Goal: Navigation & Orientation: Find specific page/section

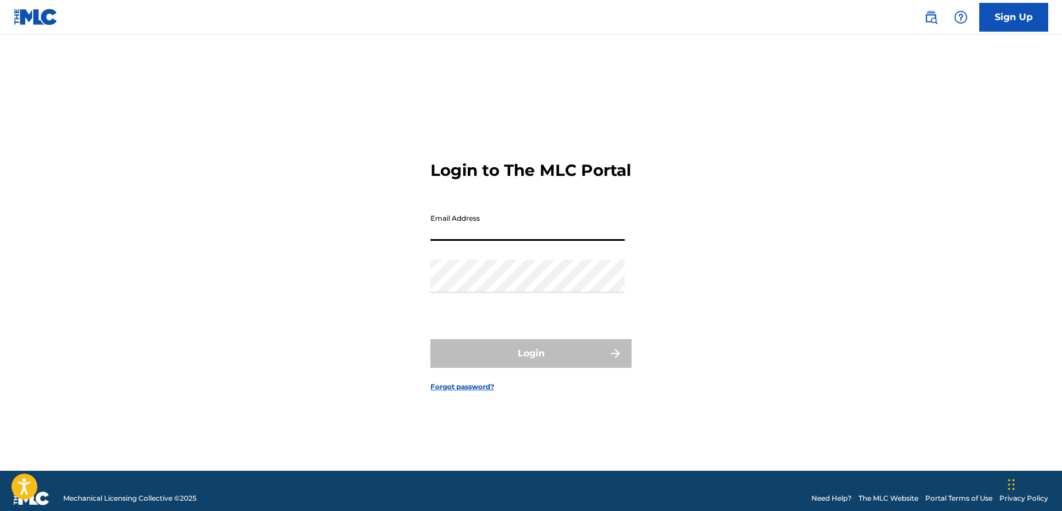
drag, startPoint x: 0, startPoint y: 0, endPoint x: 480, endPoint y: 240, distance: 537.1
click at [480, 240] on input "Email Address" at bounding box center [527, 224] width 194 height 33
type input "[EMAIL_ADDRESS][DOMAIN_NAME]"
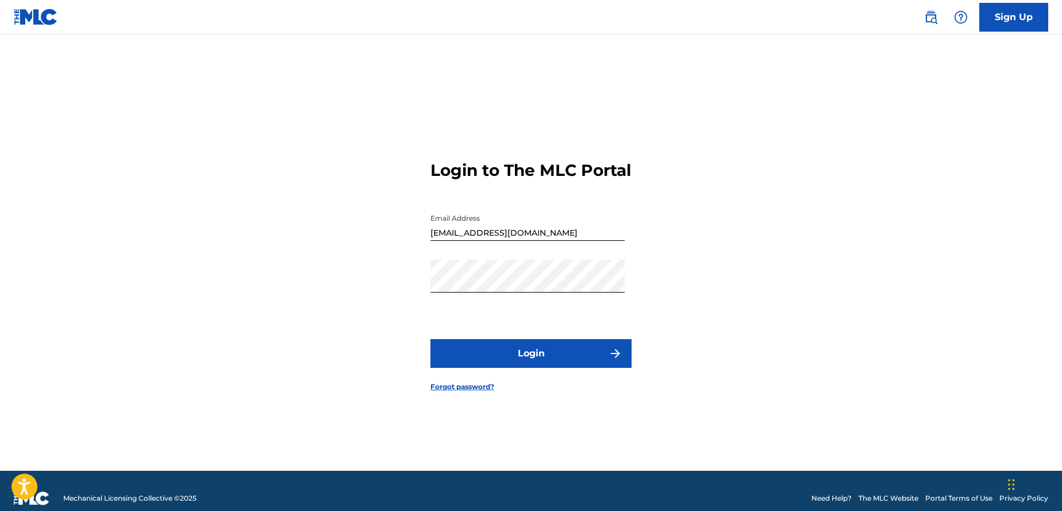
drag, startPoint x: 480, startPoint y: 240, endPoint x: 523, endPoint y: 361, distance: 128.7
click at [523, 361] on button "Login" at bounding box center [530, 353] width 201 height 29
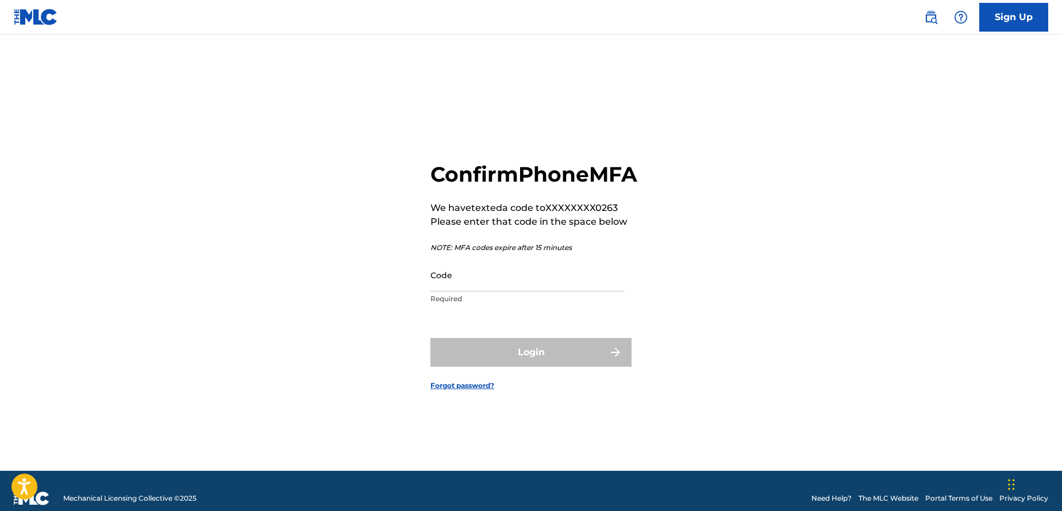
click at [515, 291] on input "Code" at bounding box center [527, 275] width 194 height 33
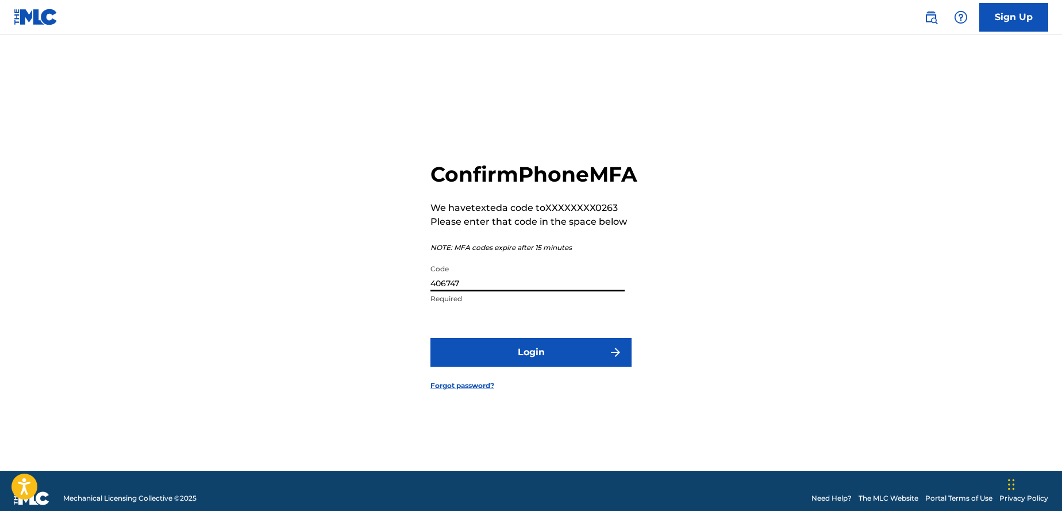
type input "406747"
drag, startPoint x: 523, startPoint y: 361, endPoint x: 543, endPoint y: 378, distance: 25.7
click at [543, 367] on button "Login" at bounding box center [530, 352] width 201 height 29
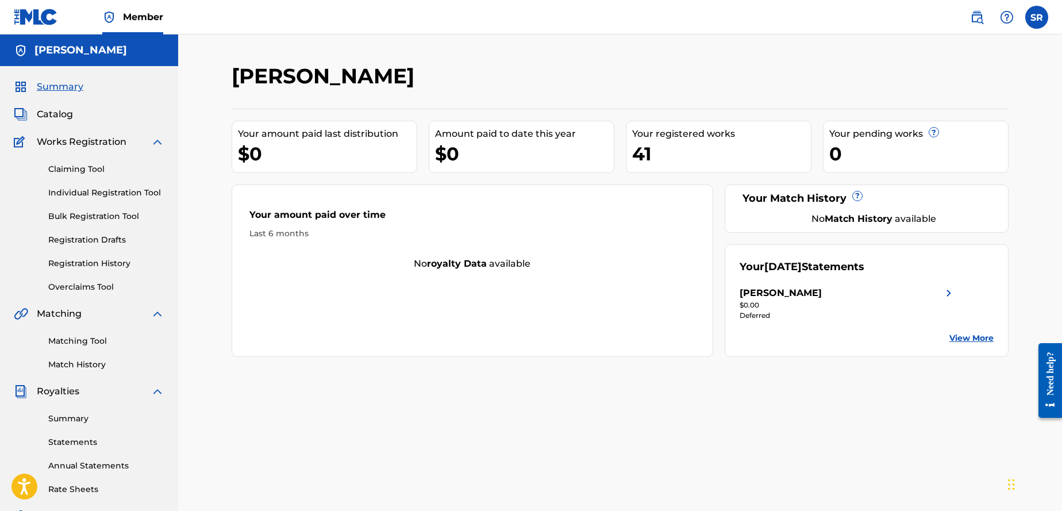
drag, startPoint x: 543, startPoint y: 378, endPoint x: 68, endPoint y: 111, distance: 545.2
click at [68, 111] on span "Catalog" at bounding box center [55, 114] width 36 height 14
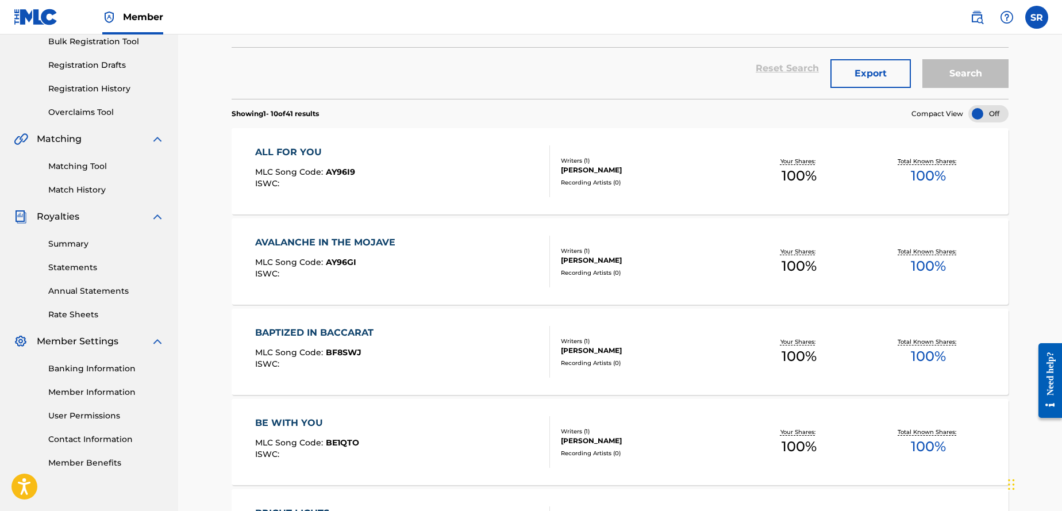
scroll to position [190, 0]
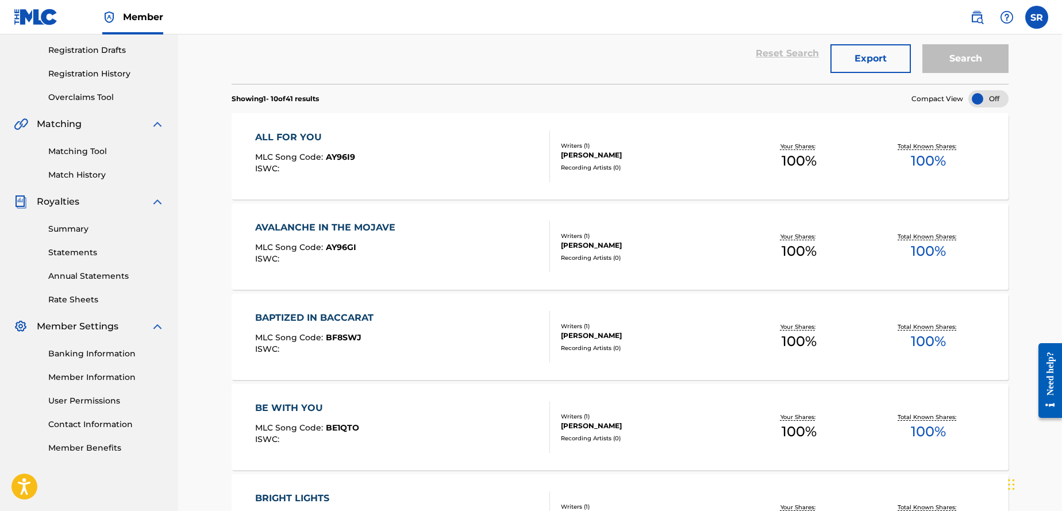
drag, startPoint x: 68, startPoint y: 111, endPoint x: 76, endPoint y: 227, distance: 116.4
click at [76, 227] on link "Summary" at bounding box center [106, 229] width 116 height 12
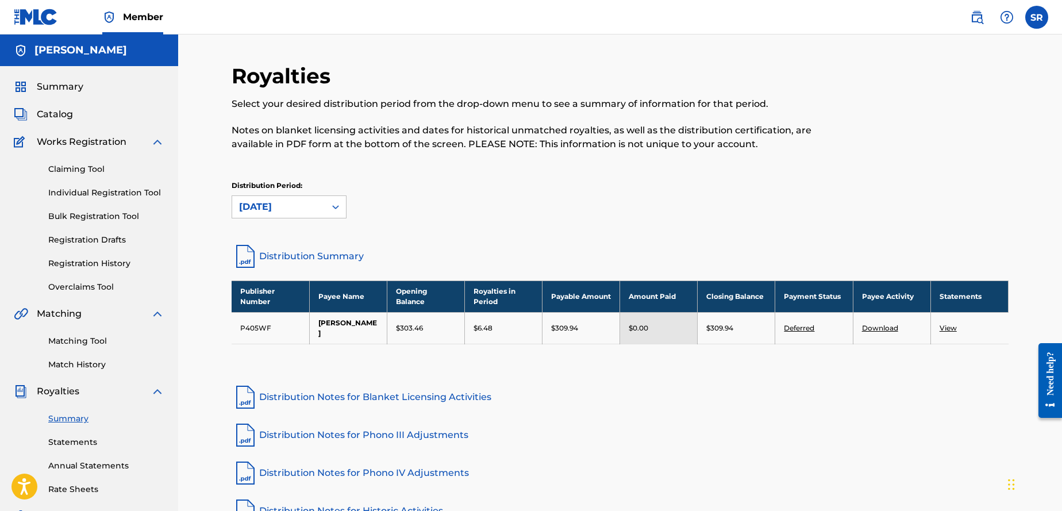
drag, startPoint x: 76, startPoint y: 227, endPoint x: 86, endPoint y: 92, distance: 135.3
click at [86, 92] on div "Summary" at bounding box center [89, 87] width 151 height 14
click at [60, 90] on span "Summary" at bounding box center [60, 87] width 47 height 14
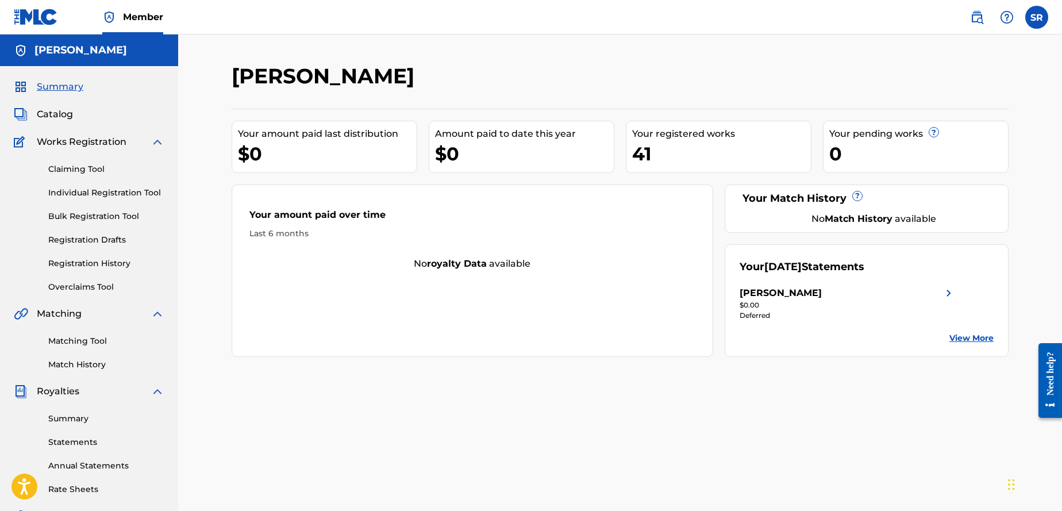
drag, startPoint x: 86, startPoint y: 92, endPoint x: 76, endPoint y: 119, distance: 28.5
click at [76, 119] on div "Catalog" at bounding box center [89, 114] width 151 height 14
drag, startPoint x: 76, startPoint y: 119, endPoint x: 60, endPoint y: 117, distance: 16.2
click at [60, 117] on span "Catalog" at bounding box center [55, 114] width 36 height 14
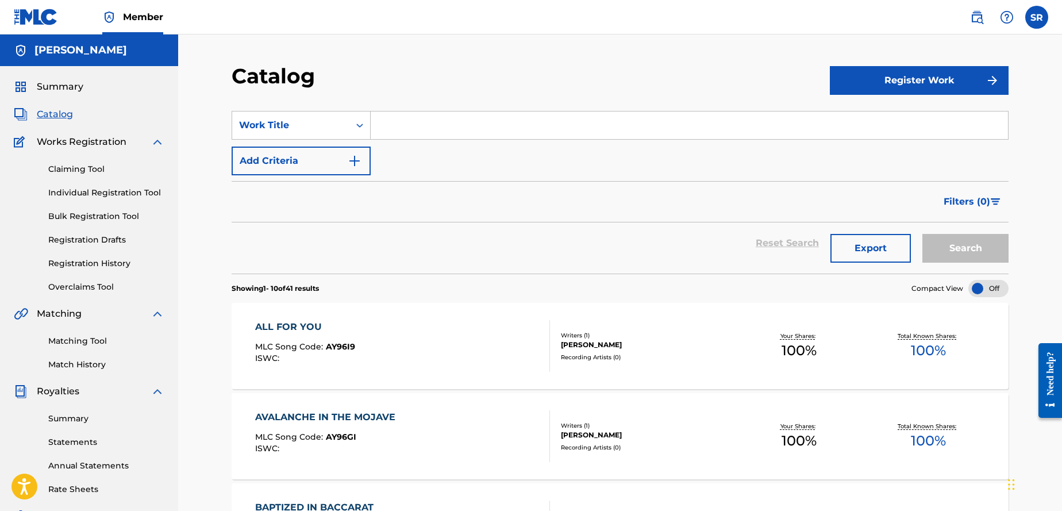
scroll to position [6, 0]
